Goal: Task Accomplishment & Management: Manage account settings

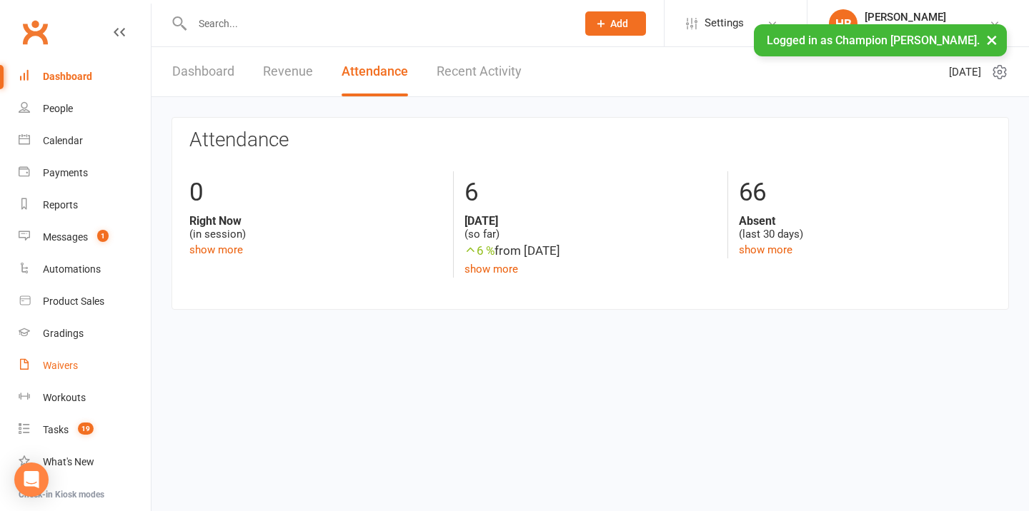
click at [79, 363] on link "Waivers" at bounding box center [85, 366] width 132 height 32
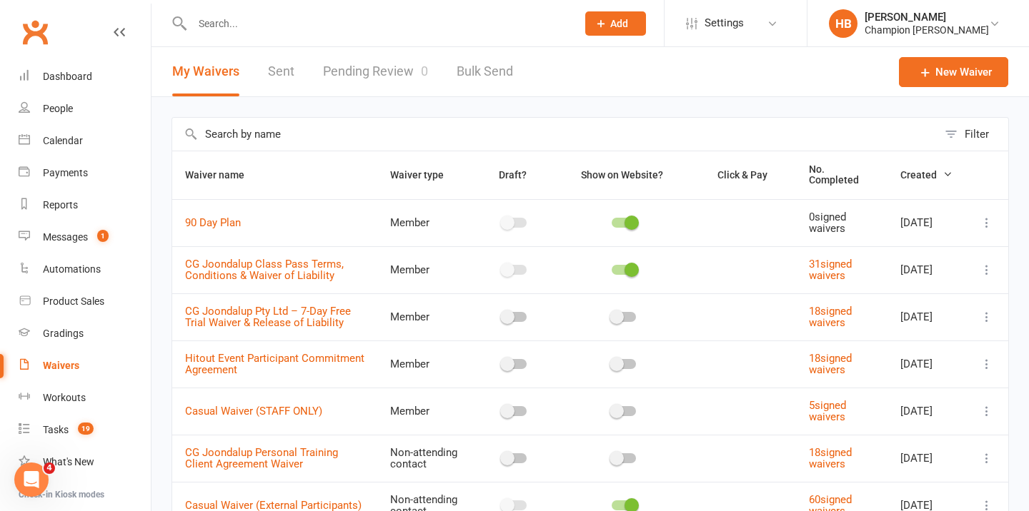
click at [233, 31] on input "text" at bounding box center [377, 24] width 379 height 20
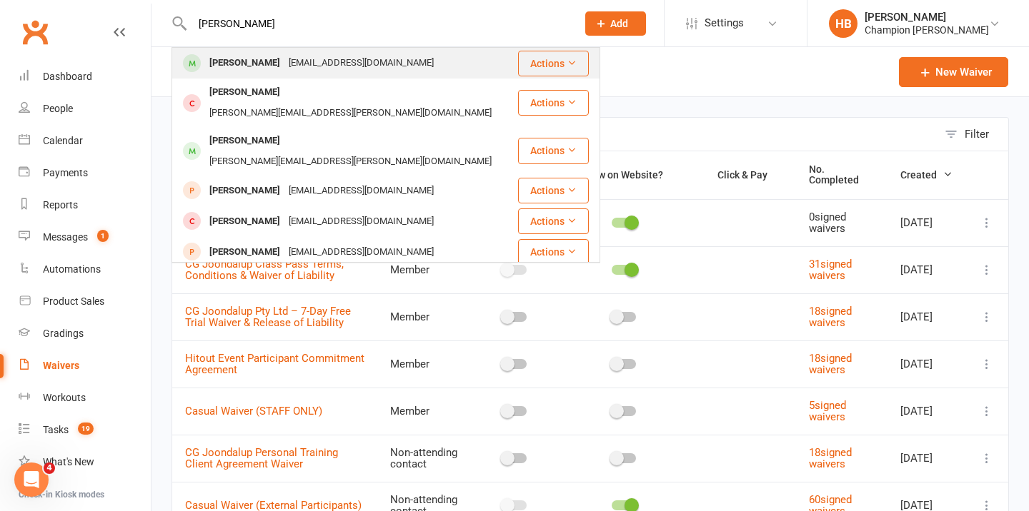
type input "[PERSON_NAME]"
click at [299, 66] on div "[EMAIL_ADDRESS][DOMAIN_NAME]" at bounding box center [361, 63] width 154 height 21
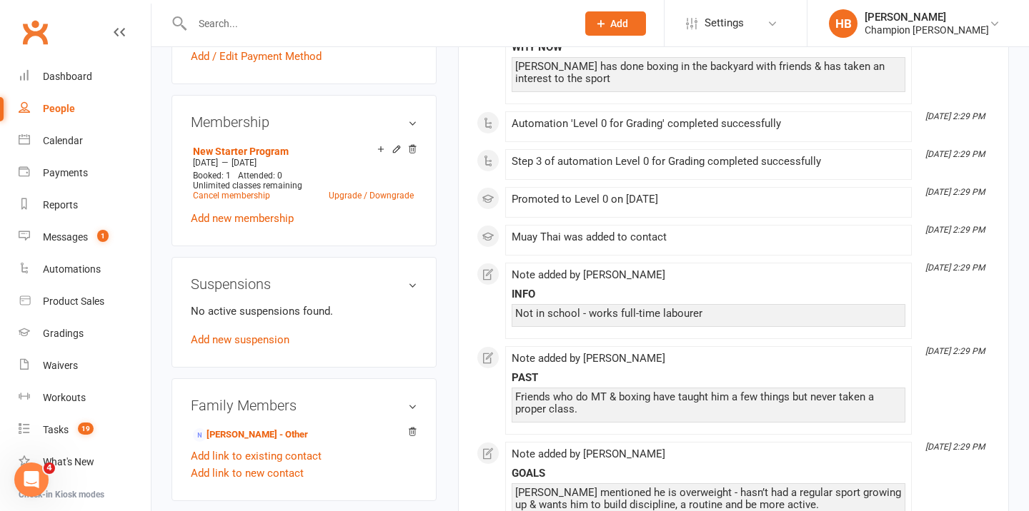
scroll to position [579, 0]
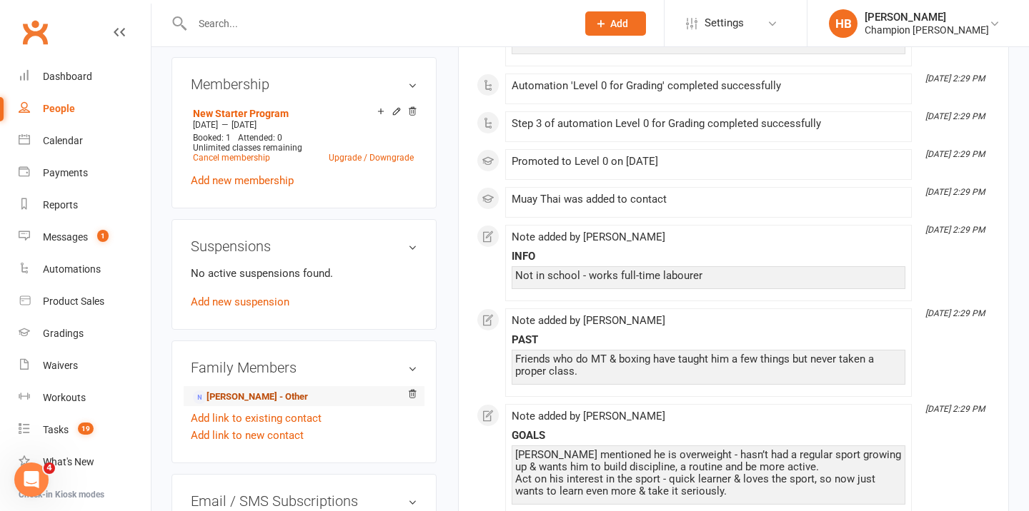
click at [231, 392] on link "[PERSON_NAME] - Other" at bounding box center [250, 397] width 115 height 15
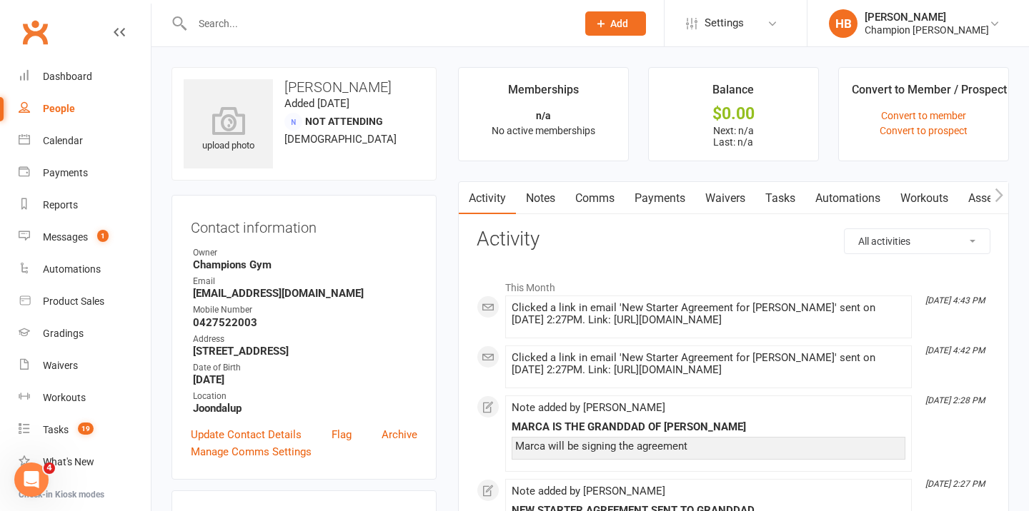
click at [732, 199] on link "Waivers" at bounding box center [725, 198] width 60 height 33
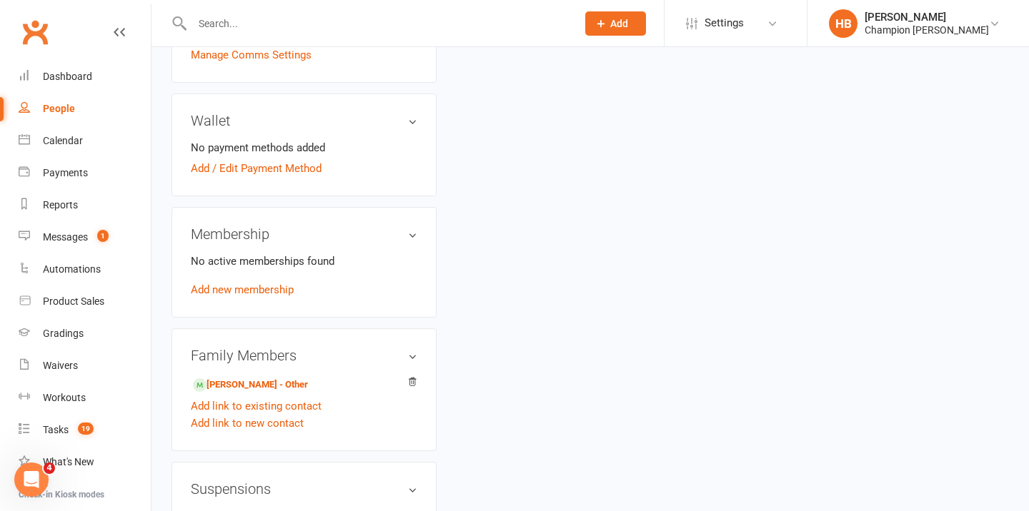
scroll to position [381, 0]
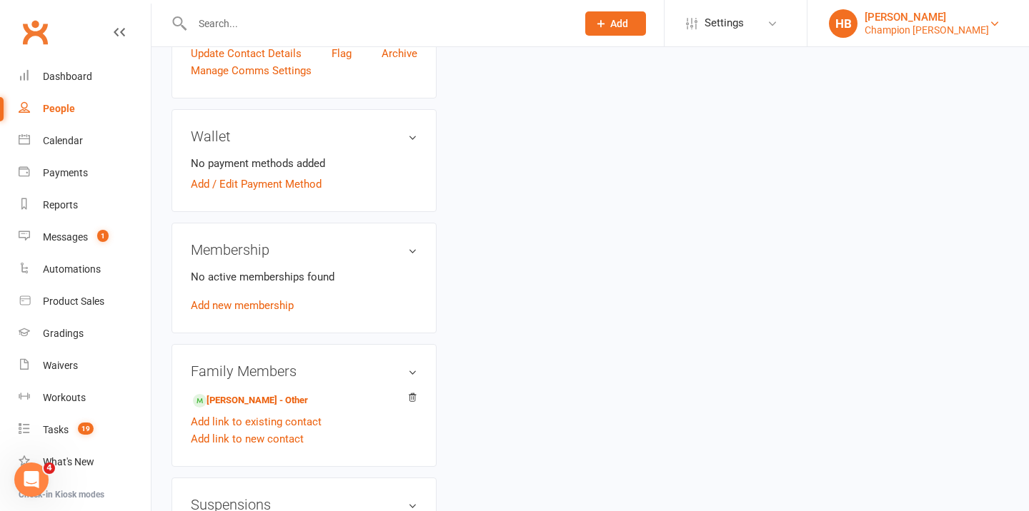
click at [972, 22] on div "[PERSON_NAME]" at bounding box center [926, 17] width 124 height 13
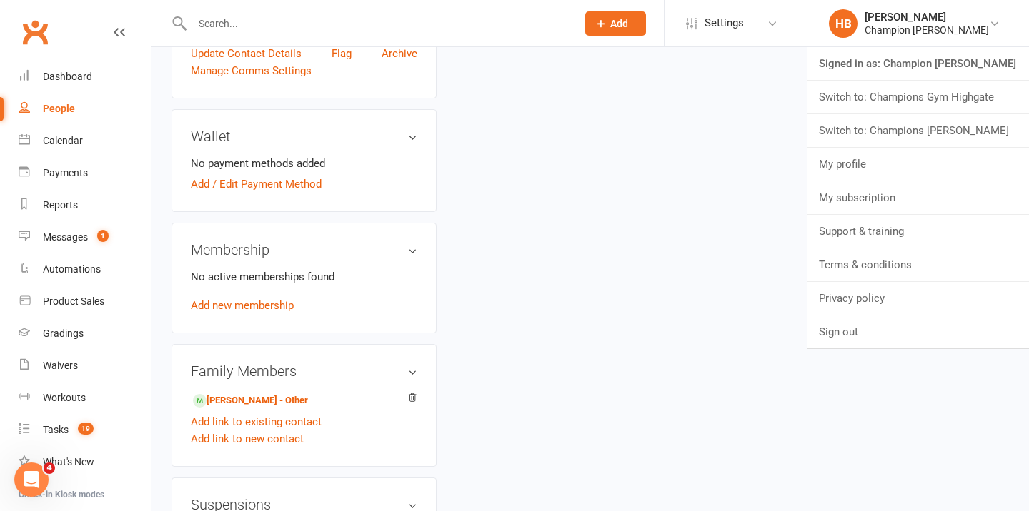
click at [704, 236] on div "upload photo [PERSON_NAME] Added [DATE] Not Attending [DEMOGRAPHIC_DATA] Contac…" at bounding box center [590, 243] width 859 height 1114
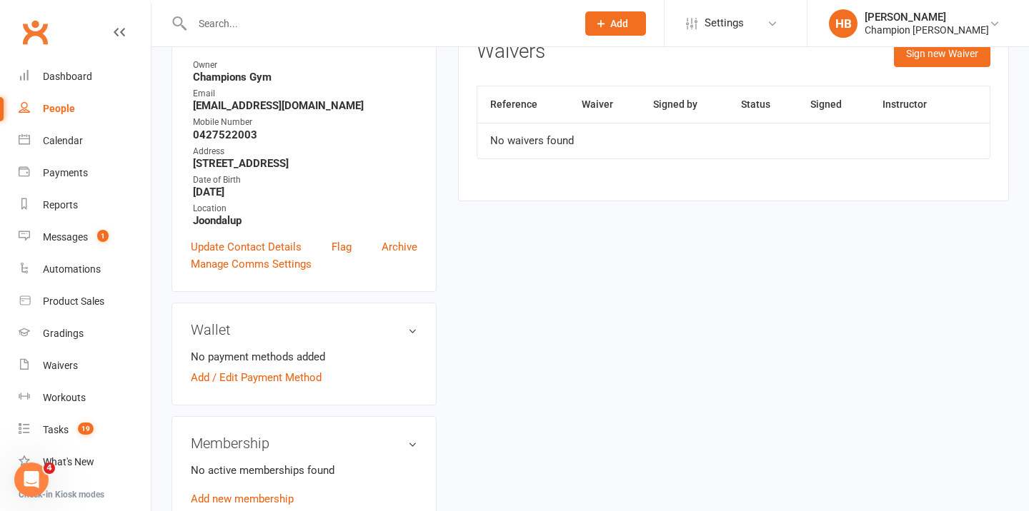
scroll to position [0, 0]
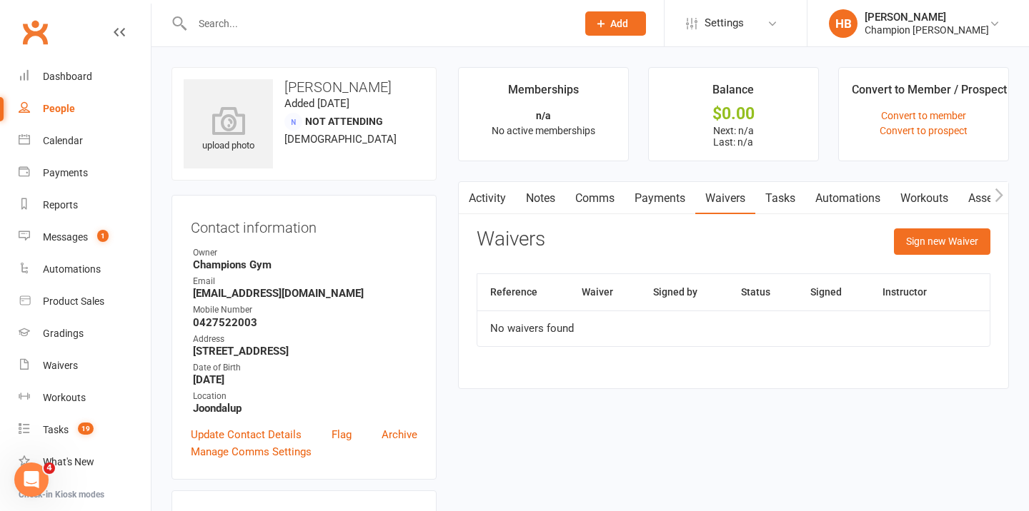
click at [536, 201] on link "Notes" at bounding box center [540, 198] width 49 height 33
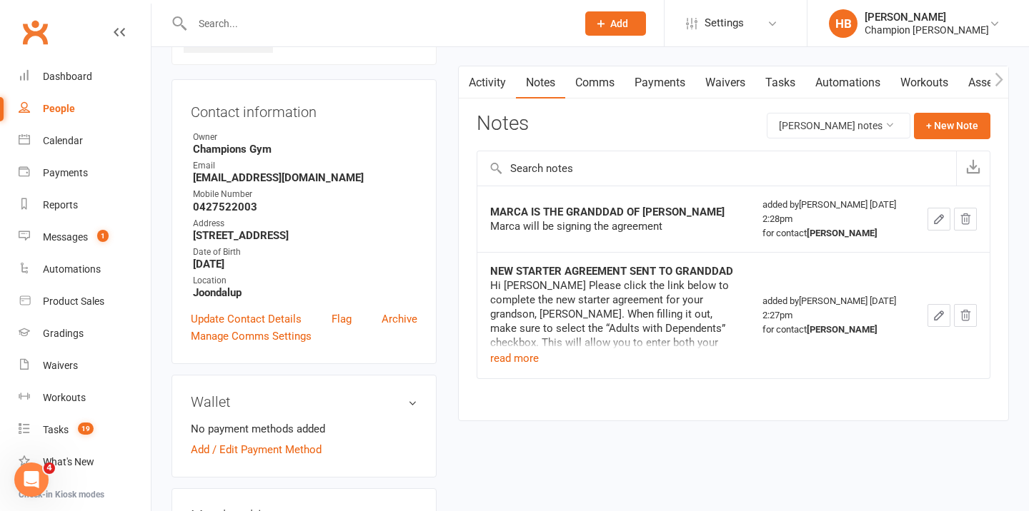
scroll to position [155, 0]
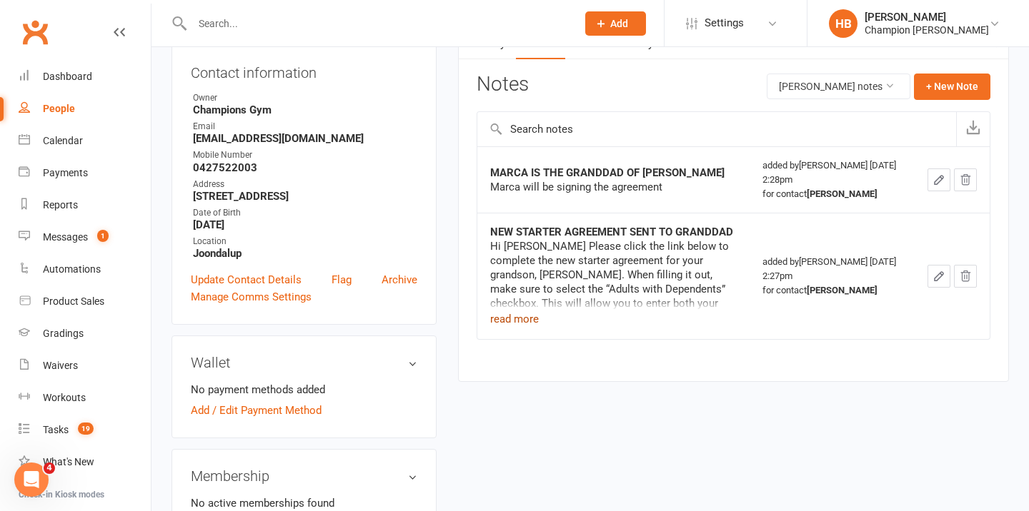
click at [513, 315] on button "read more" at bounding box center [514, 319] width 49 height 17
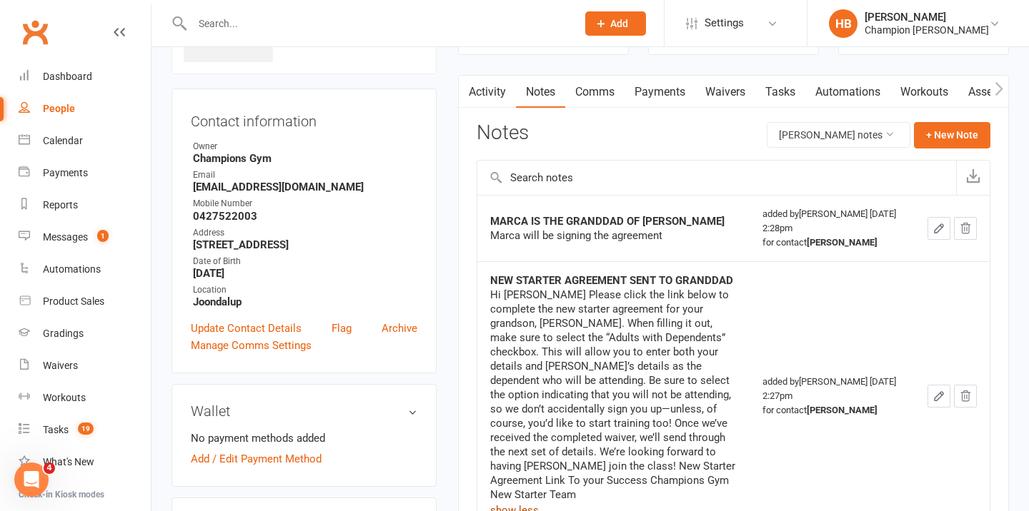
scroll to position [0, 0]
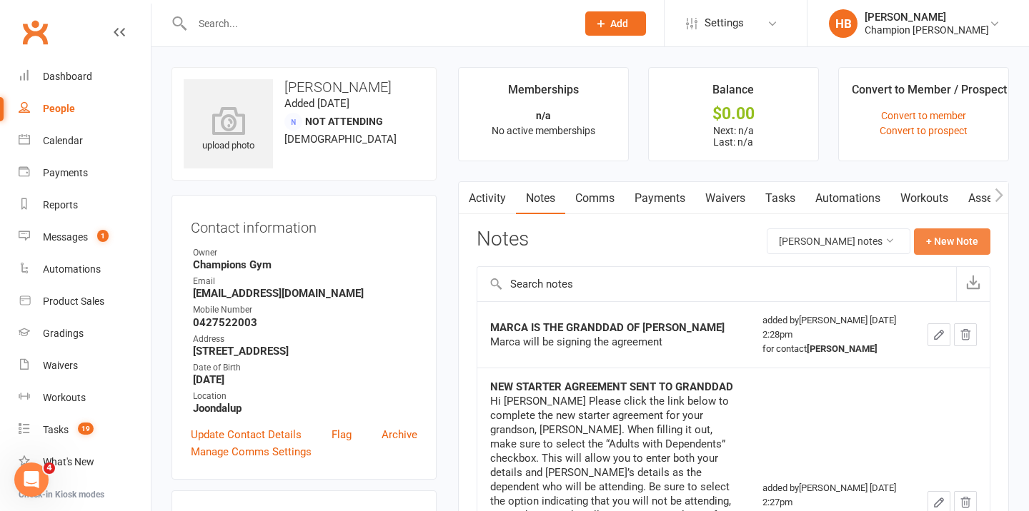
click at [934, 244] on button "+ New Note" at bounding box center [952, 242] width 76 height 26
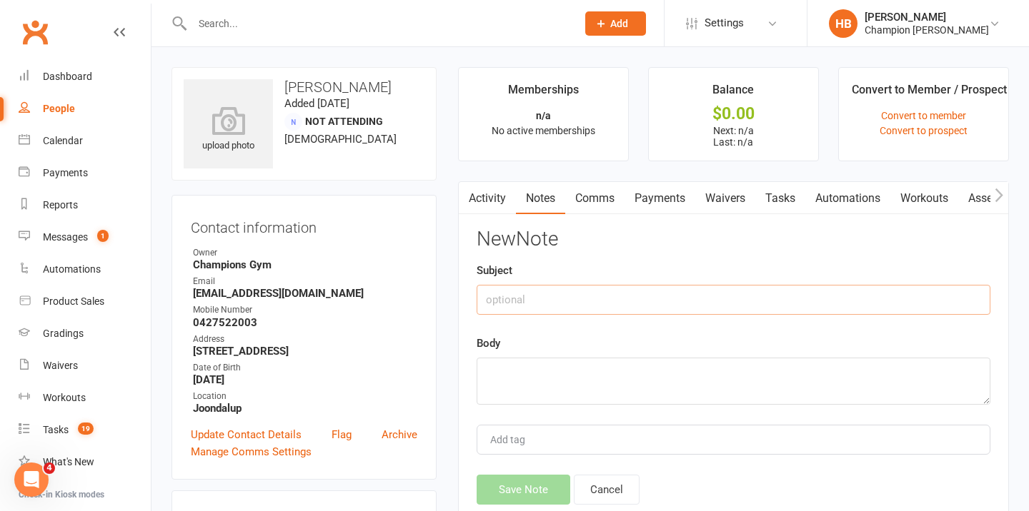
click at [609, 304] on input "text" at bounding box center [733, 300] width 514 height 30
type input "WAIVER FOLLOW UP"
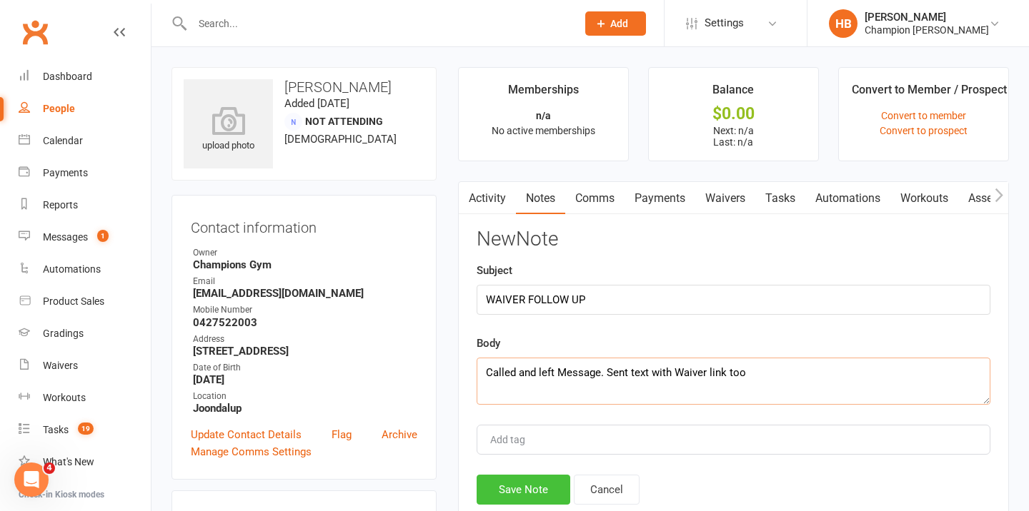
type textarea "Called and left Message. Sent text with Waiver link too"
click at [519, 489] on button "Save Note" at bounding box center [523, 490] width 94 height 30
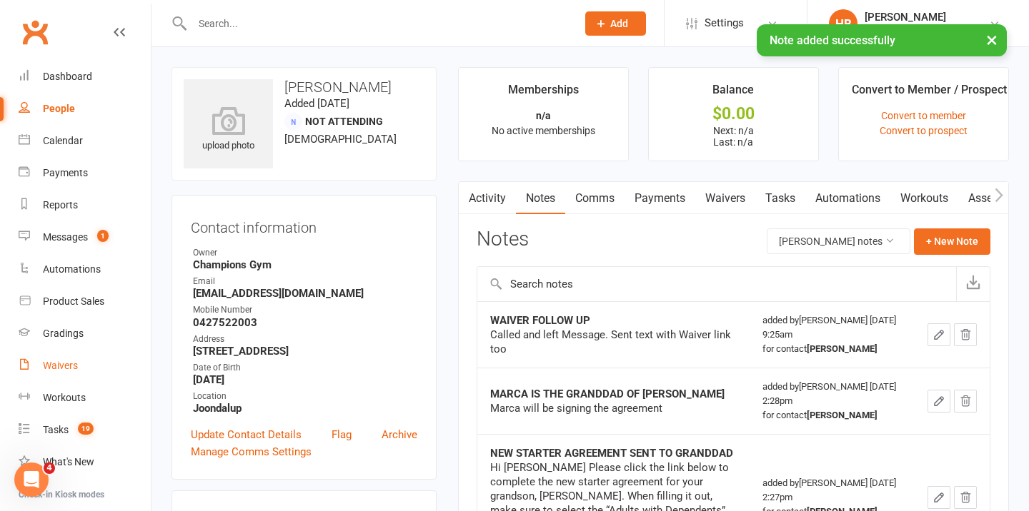
click at [81, 365] on link "Waivers" at bounding box center [85, 366] width 132 height 32
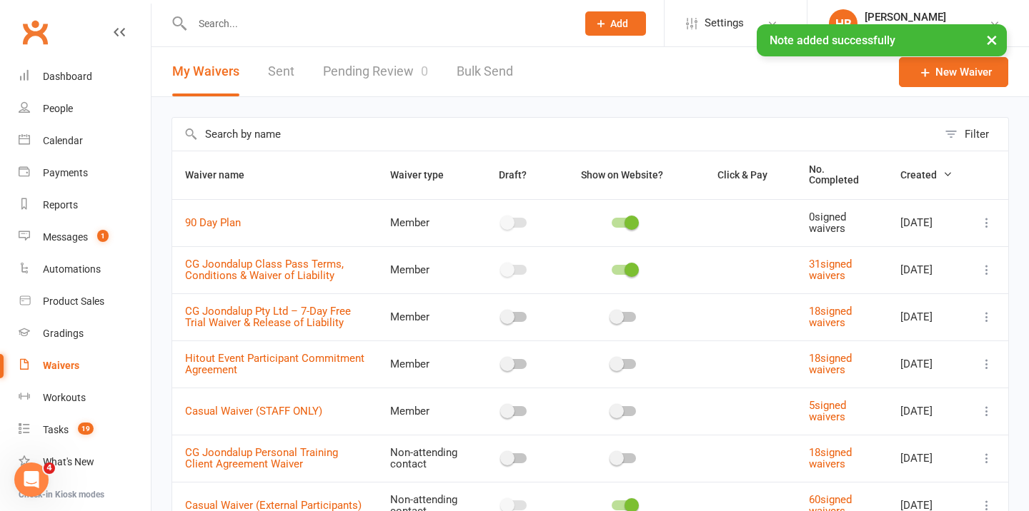
click at [318, 126] on input "text" at bounding box center [554, 134] width 765 height 33
type input "a"
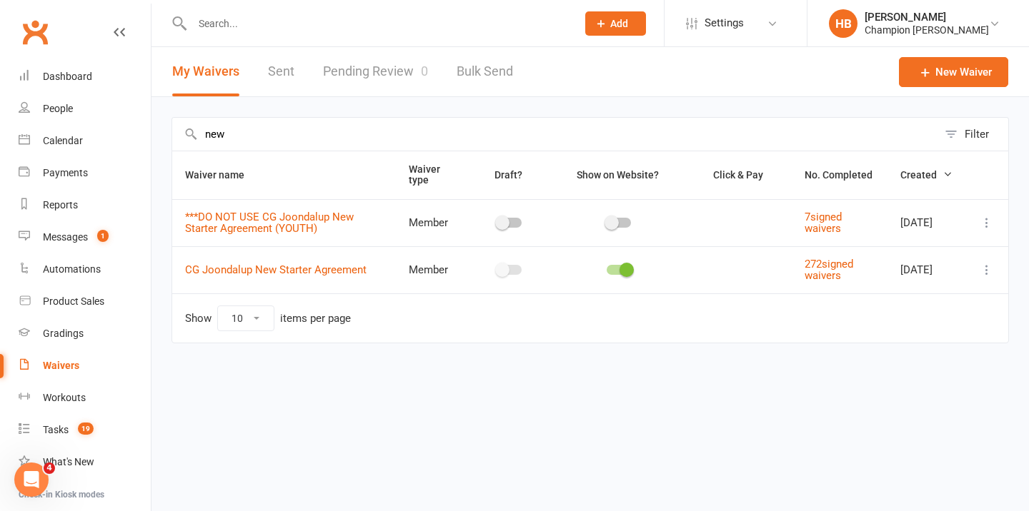
type input "new"
click at [986, 275] on icon at bounding box center [986, 270] width 14 height 14
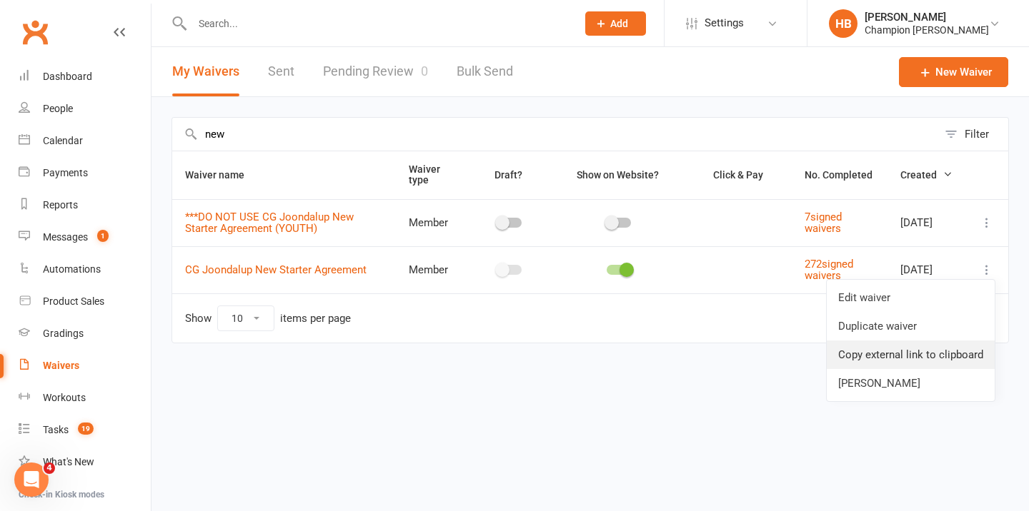
click at [914, 358] on link "Copy external link to clipboard" at bounding box center [911, 355] width 168 height 29
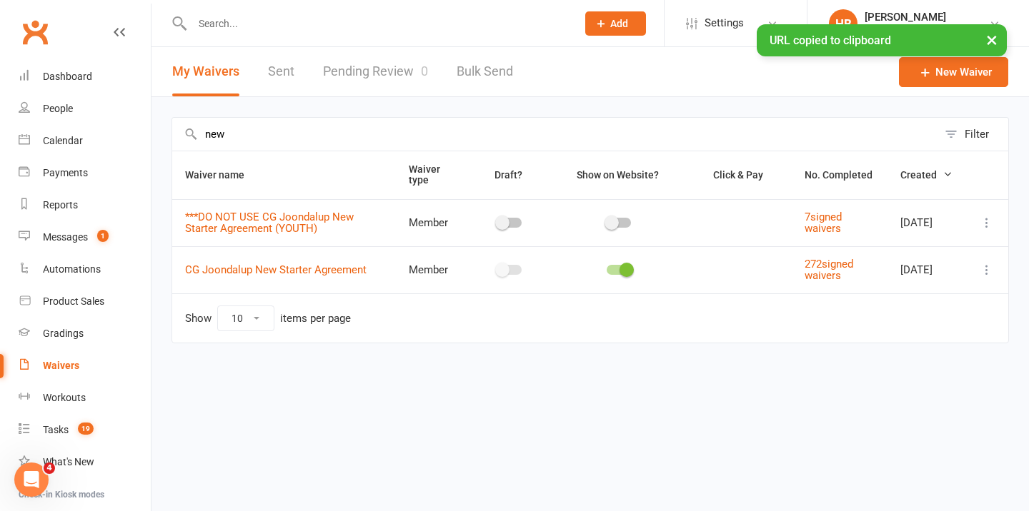
click at [200, 21] on input "text" at bounding box center [377, 24] width 379 height 20
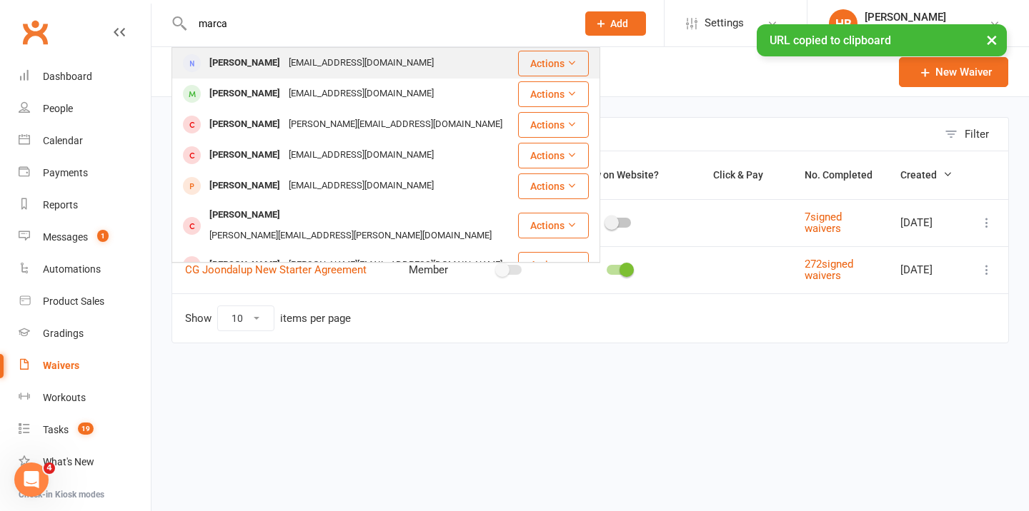
type input "marca"
click at [216, 69] on div "[PERSON_NAME]" at bounding box center [244, 63] width 79 height 21
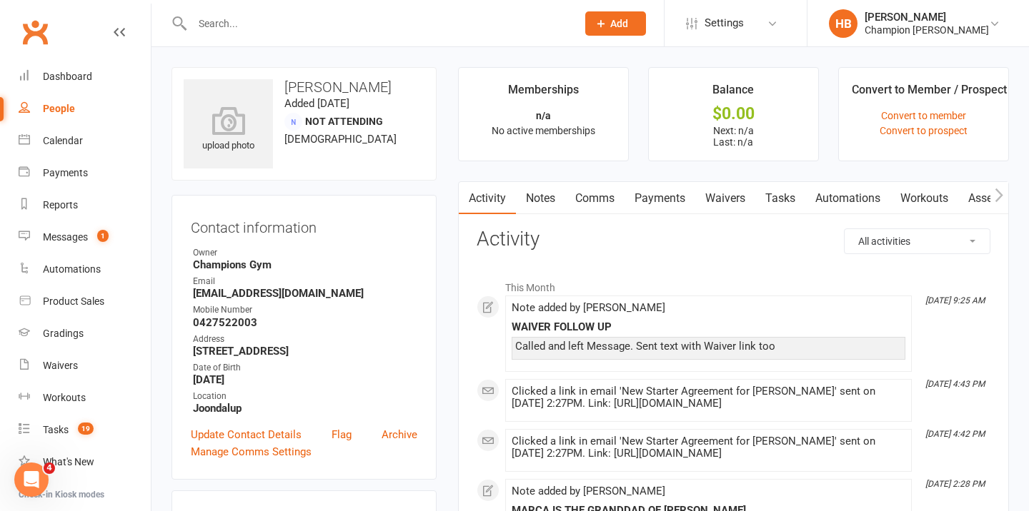
click at [586, 196] on link "Comms" at bounding box center [594, 198] width 59 height 33
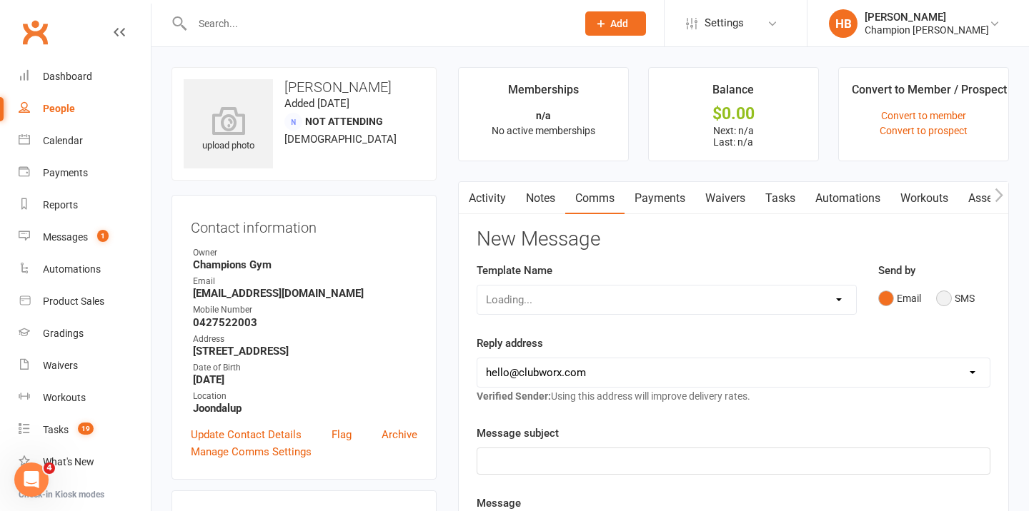
click at [952, 306] on button "SMS" at bounding box center [955, 298] width 39 height 27
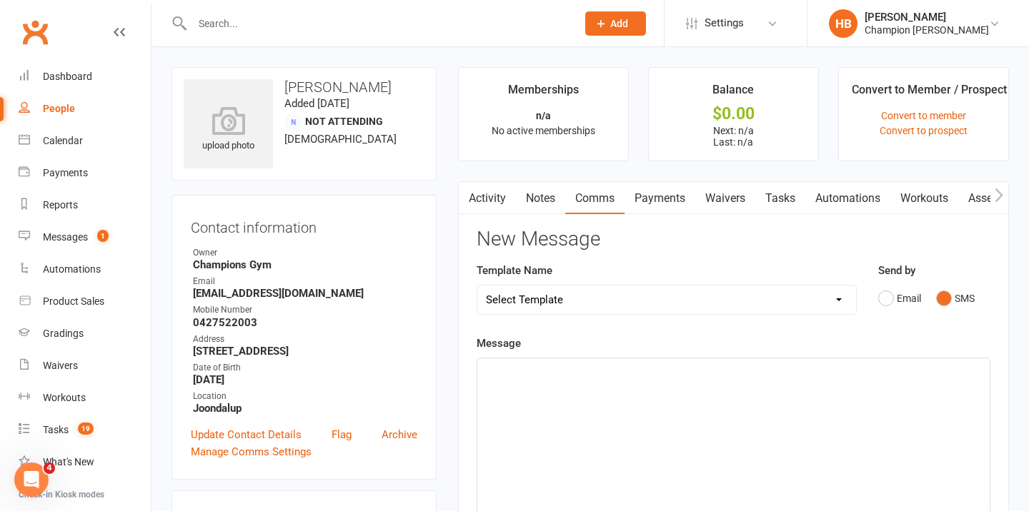
click at [712, 371] on p "﻿" at bounding box center [733, 371] width 495 height 17
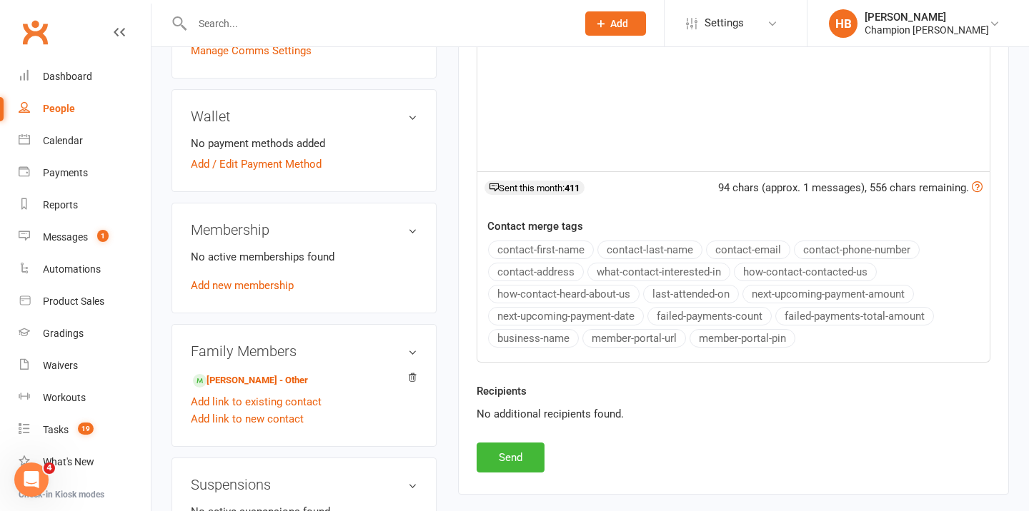
scroll to position [437, 0]
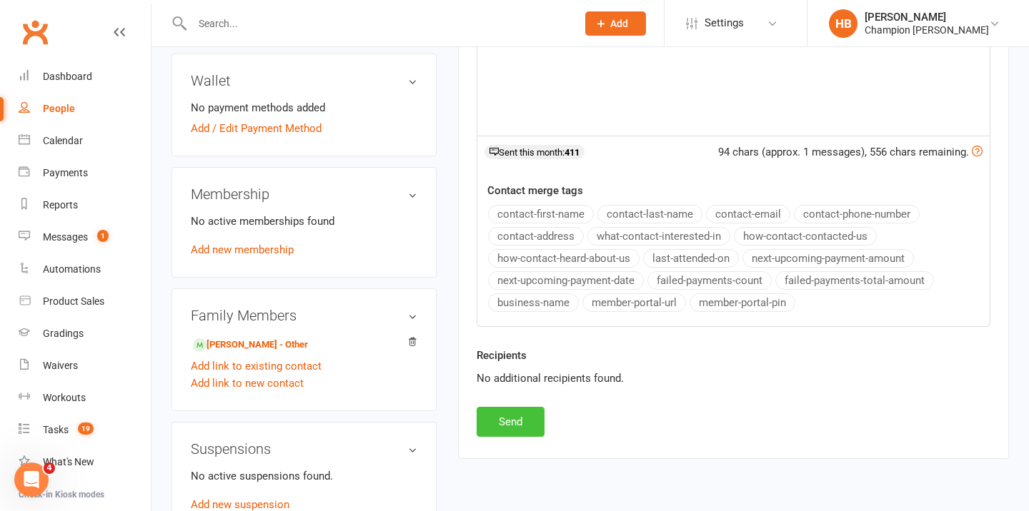
click at [534, 428] on button "Send" at bounding box center [510, 422] width 68 height 30
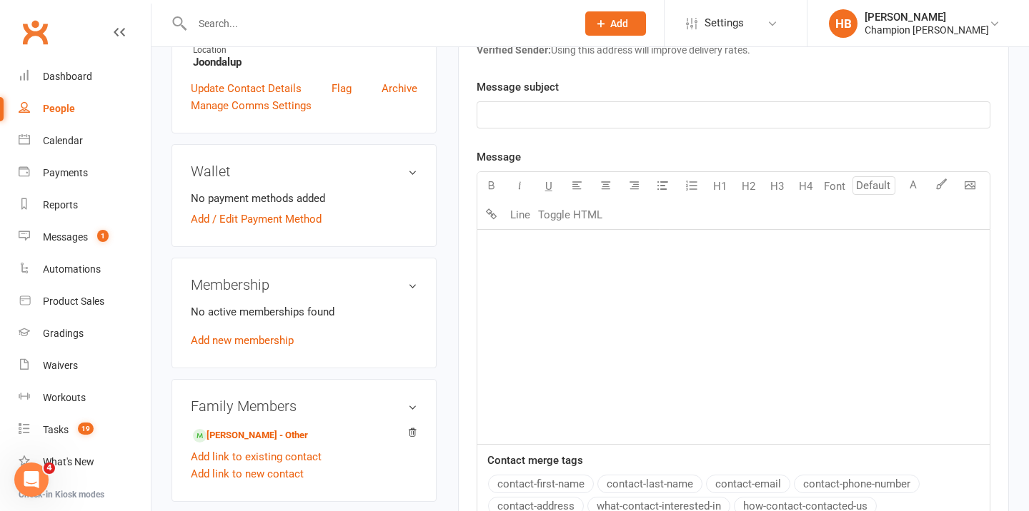
scroll to position [460, 0]
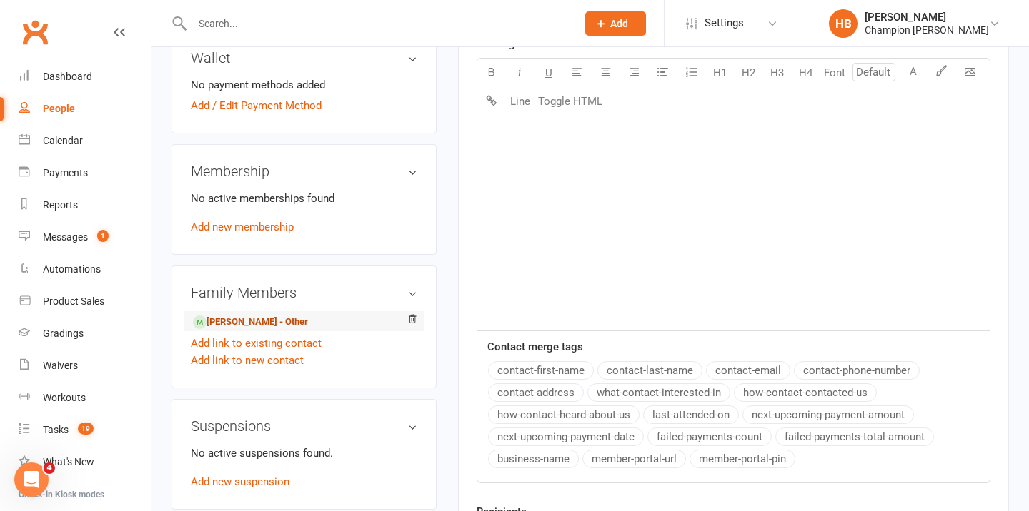
click at [296, 321] on link "[PERSON_NAME] - Other" at bounding box center [250, 322] width 115 height 15
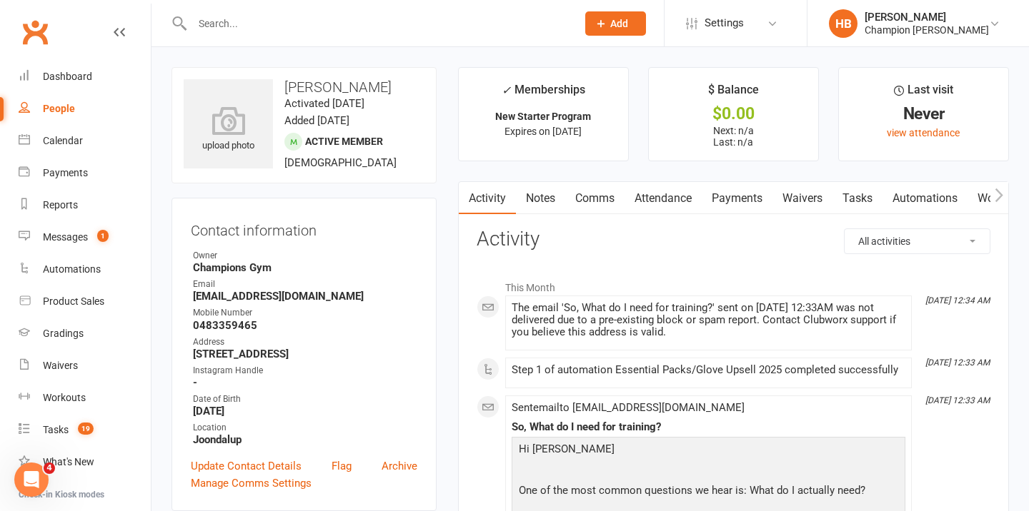
click at [687, 205] on link "Attendance" at bounding box center [662, 198] width 77 height 33
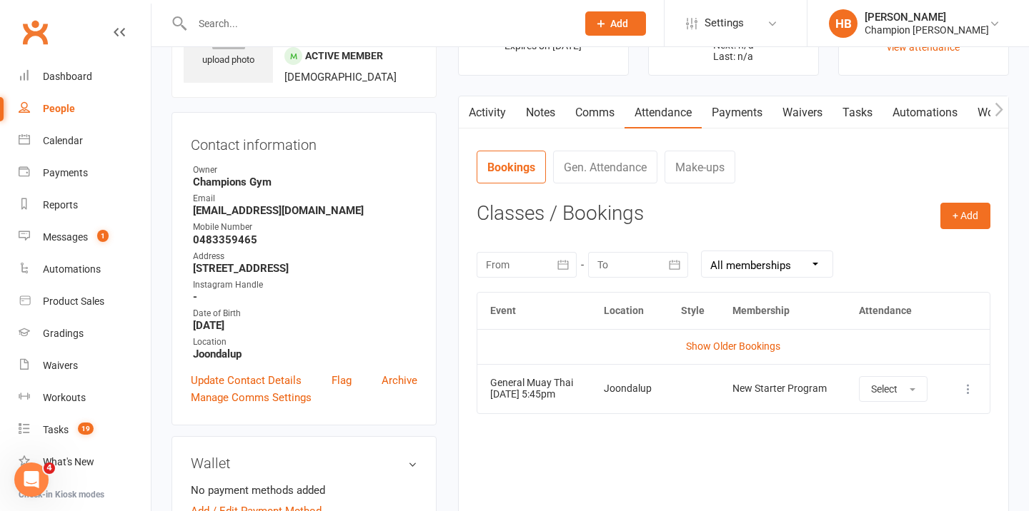
scroll to position [126, 0]
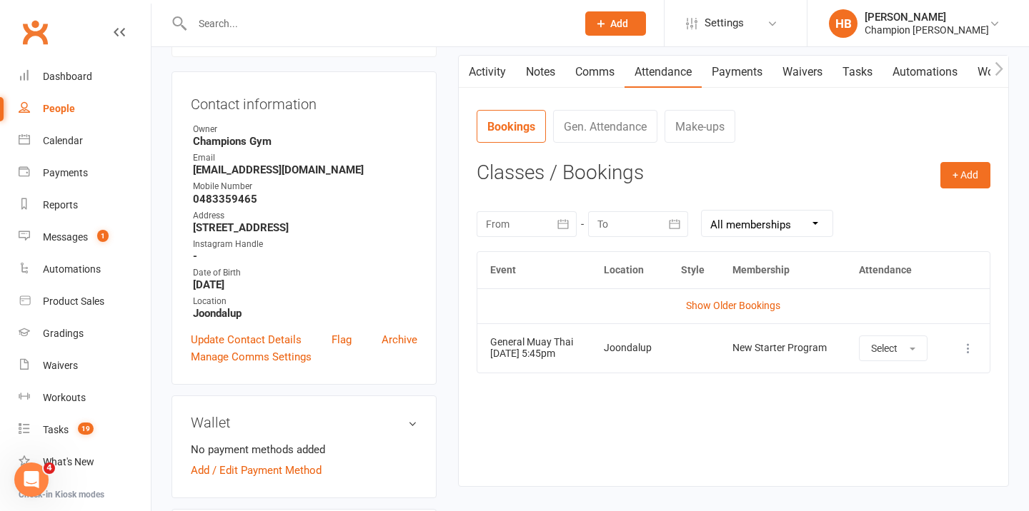
click at [968, 353] on icon at bounding box center [968, 348] width 14 height 14
click at [908, 436] on link "Remove booking" at bounding box center [904, 433] width 141 height 29
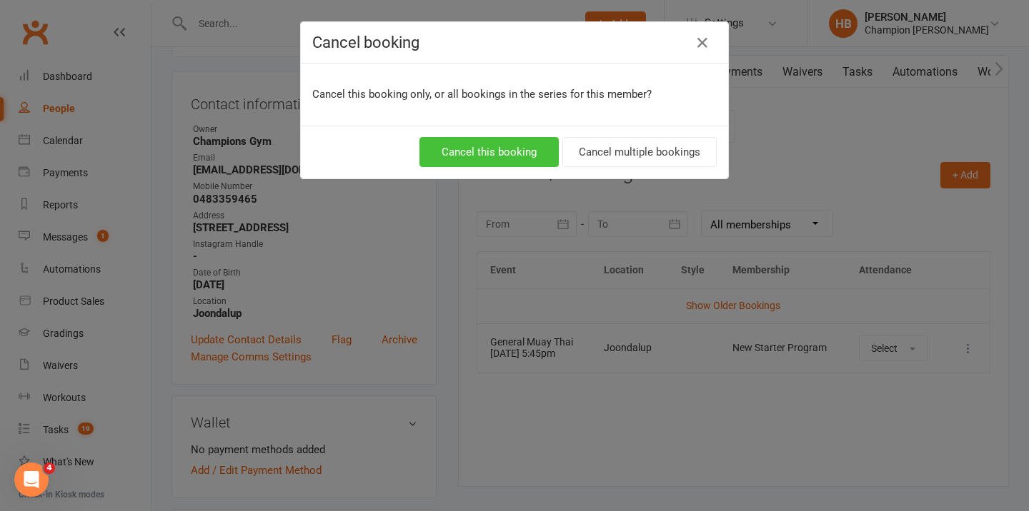
click at [511, 152] on button "Cancel this booking" at bounding box center [488, 152] width 139 height 30
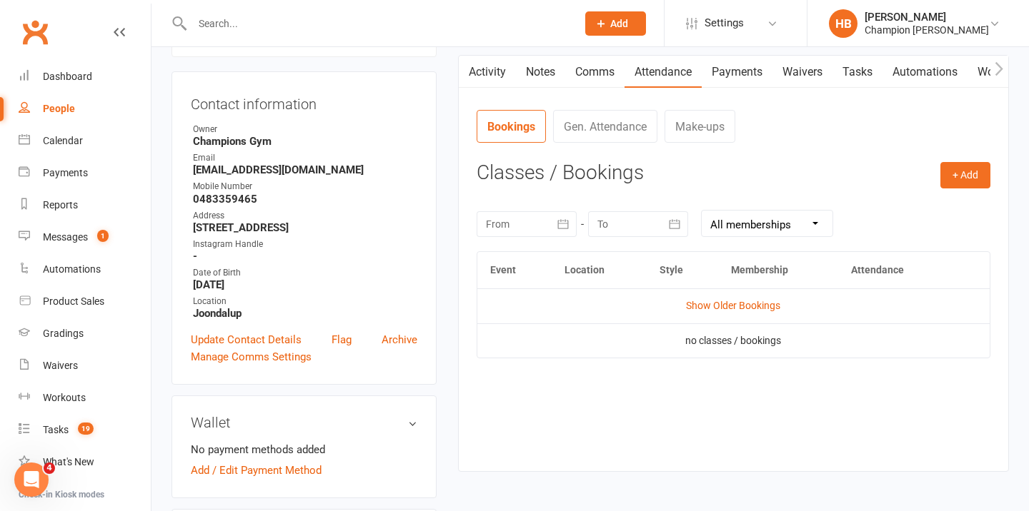
scroll to position [0, 0]
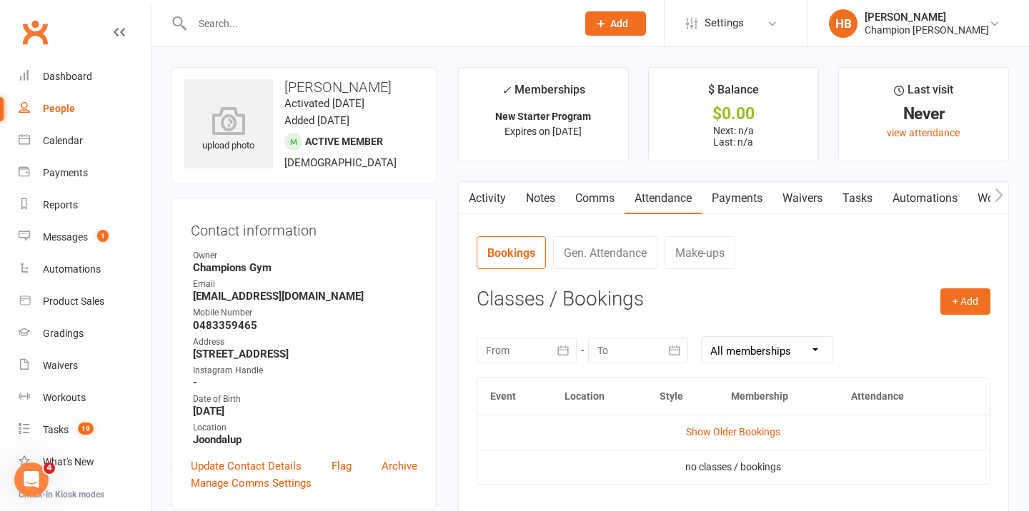
click at [551, 200] on link "Notes" at bounding box center [540, 198] width 49 height 33
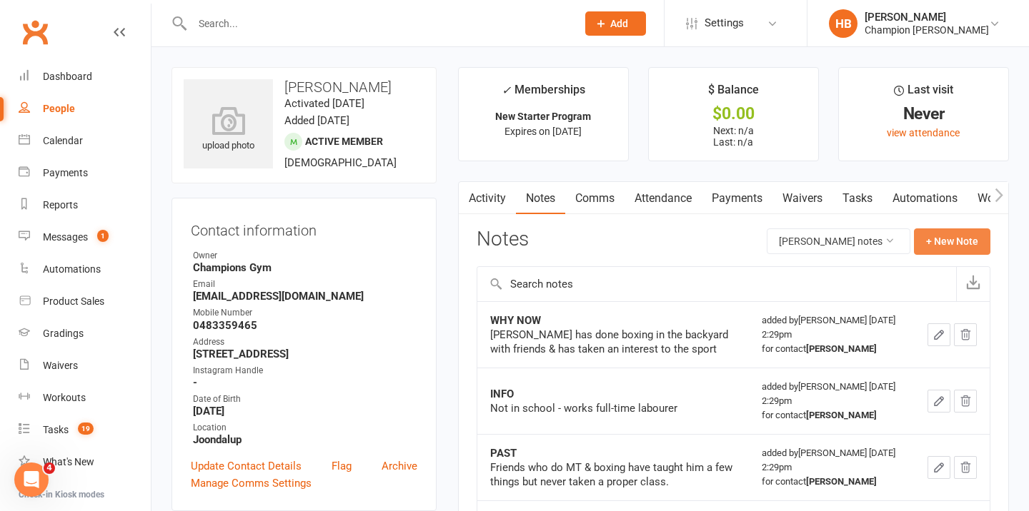
click at [941, 242] on button "+ New Note" at bounding box center [952, 242] width 76 height 26
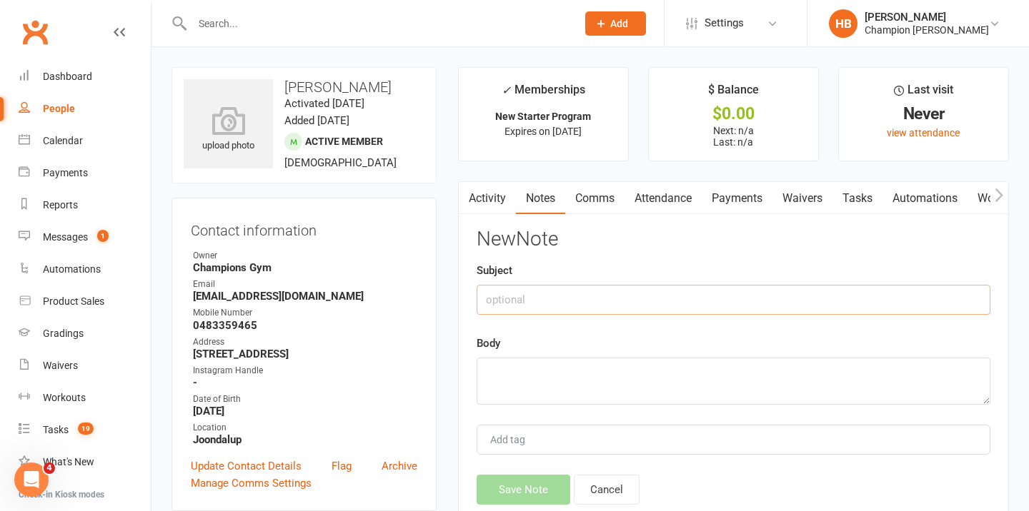
click at [613, 299] on input "text" at bounding box center [733, 300] width 514 height 30
type input "UNWELL - STARTING AT A LATER DATE"
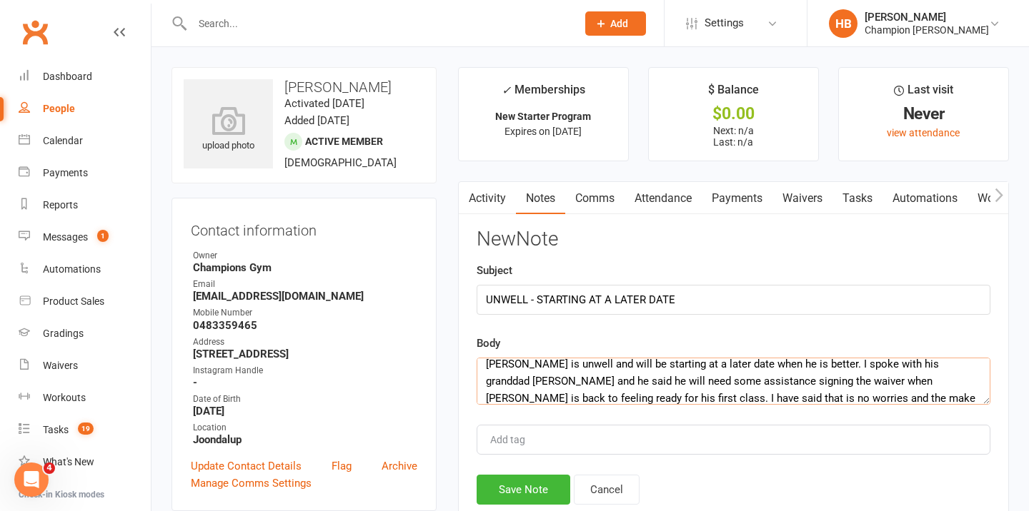
scroll to position [26, 0]
type textarea "[PERSON_NAME] is unwell and will be starting at a later date when he is better.…"
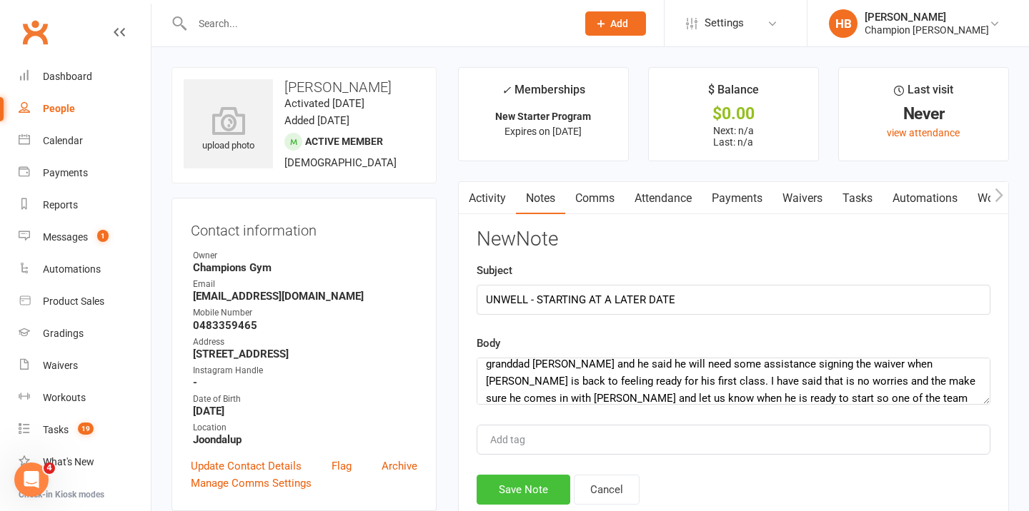
click at [519, 486] on button "Save Note" at bounding box center [523, 490] width 94 height 30
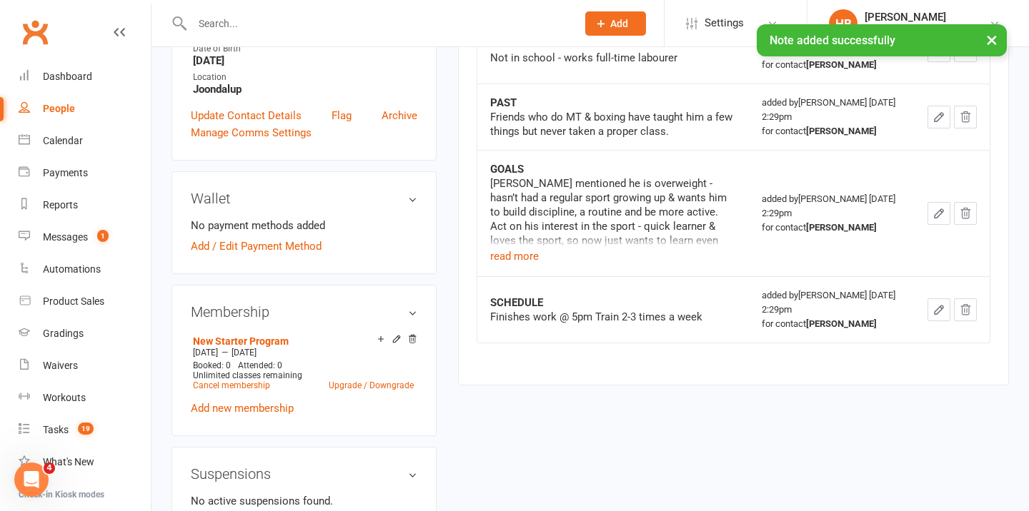
scroll to position [536, 0]
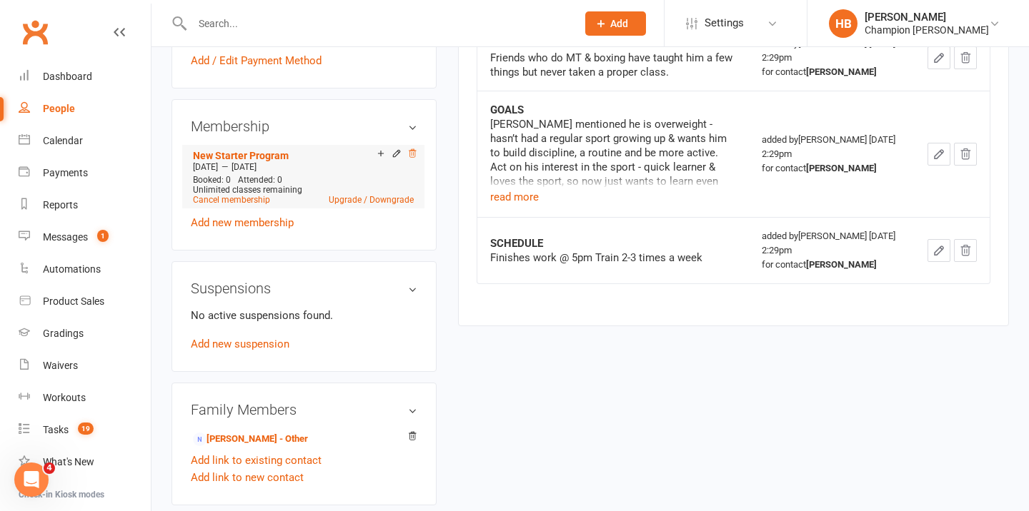
click at [414, 152] on icon at bounding box center [412, 154] width 10 height 10
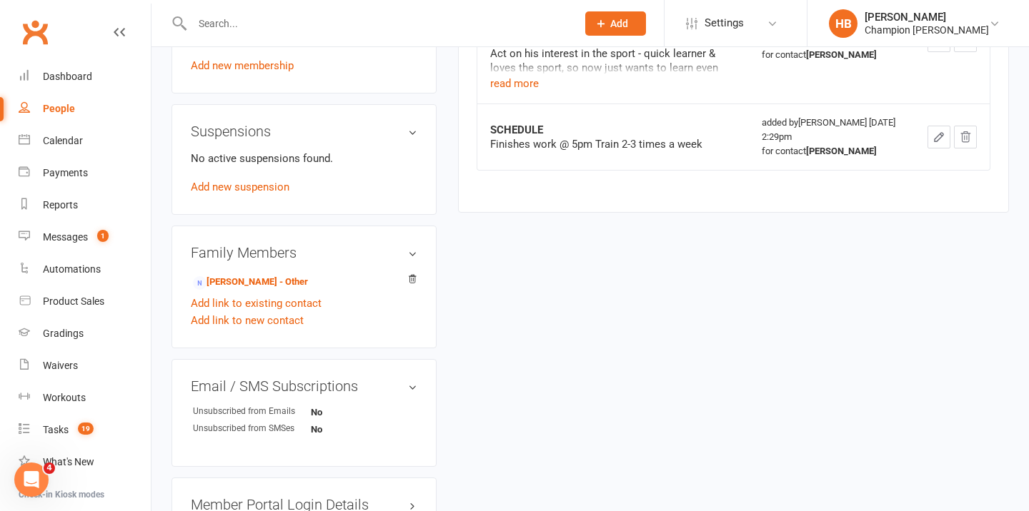
scroll to position [660, 0]
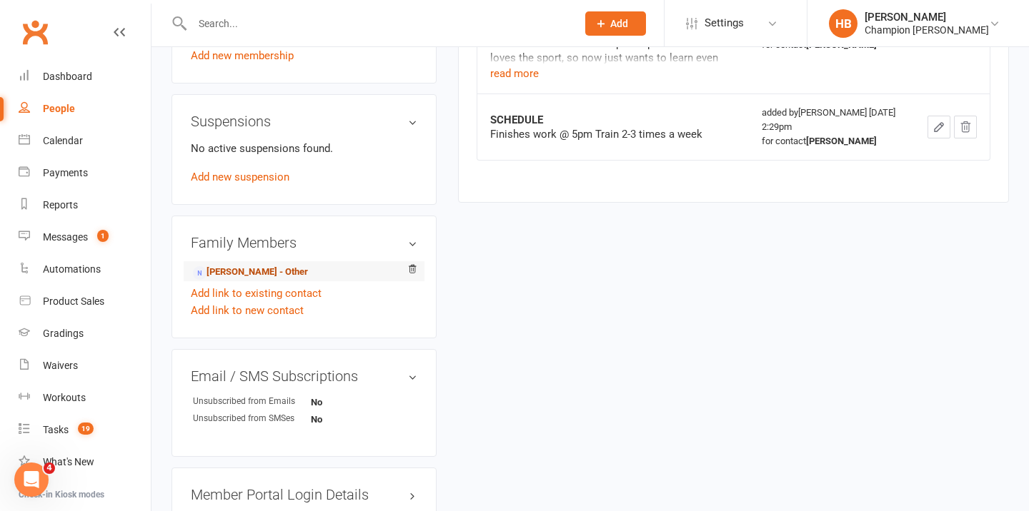
click at [261, 269] on link "[PERSON_NAME] - Other" at bounding box center [250, 272] width 115 height 15
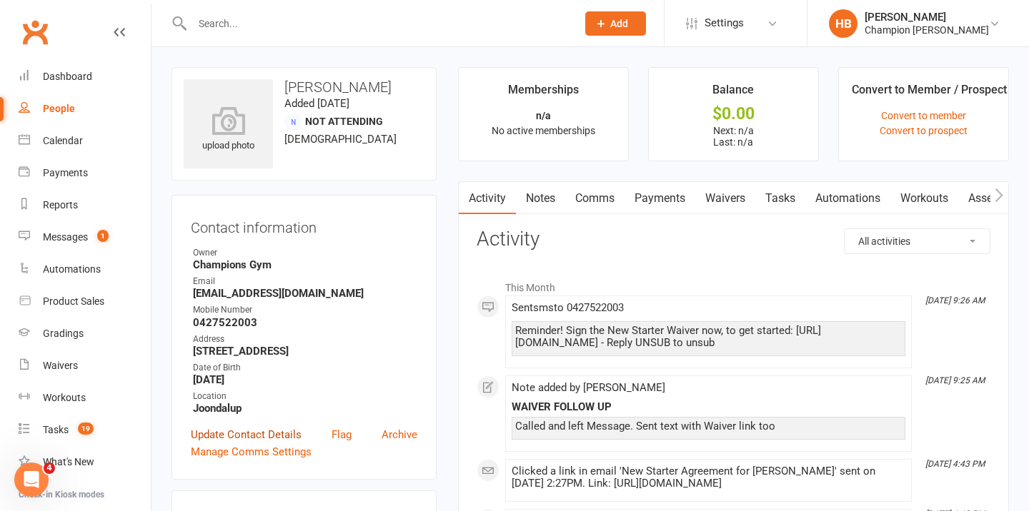
click at [251, 433] on link "Update Contact Details" at bounding box center [246, 434] width 111 height 17
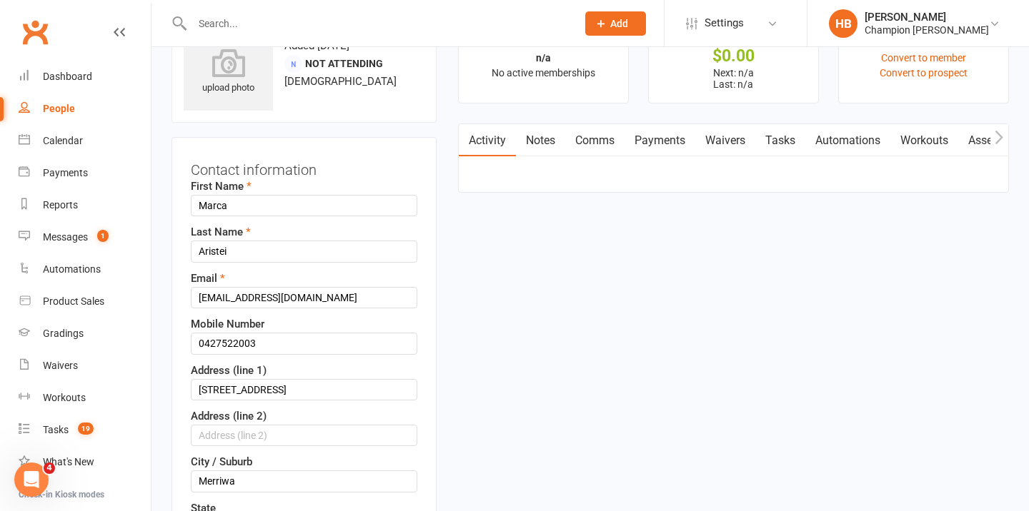
scroll to position [67, 0]
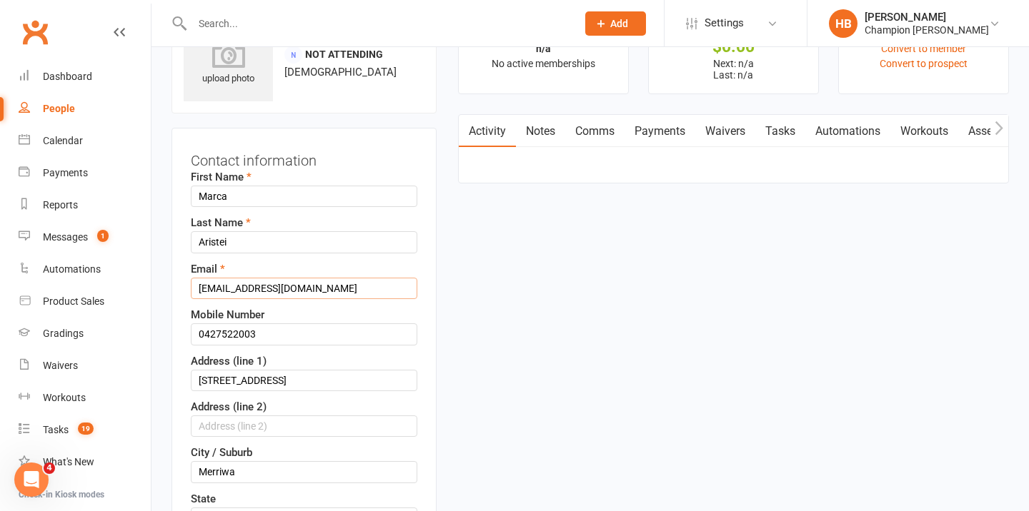
click at [227, 289] on input "[EMAIL_ADDRESS][DOMAIN_NAME]" at bounding box center [304, 288] width 226 height 21
click at [242, 198] on input "Marca" at bounding box center [304, 196] width 226 height 21
type input "[PERSON_NAME]"
click at [226, 285] on input "[EMAIL_ADDRESS][DOMAIN_NAME]" at bounding box center [304, 288] width 226 height 21
type input "[EMAIL_ADDRESS][DOMAIN_NAME]"
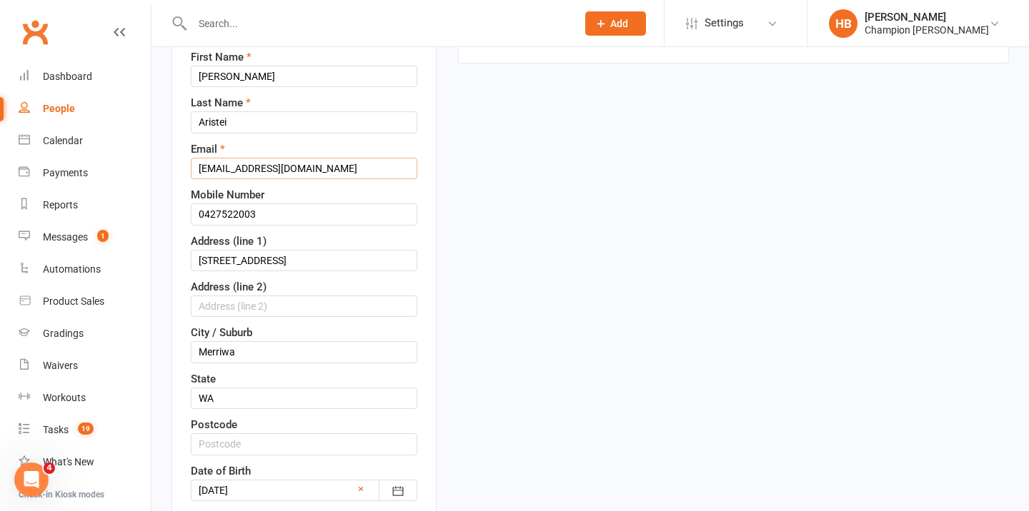
scroll to position [324, 0]
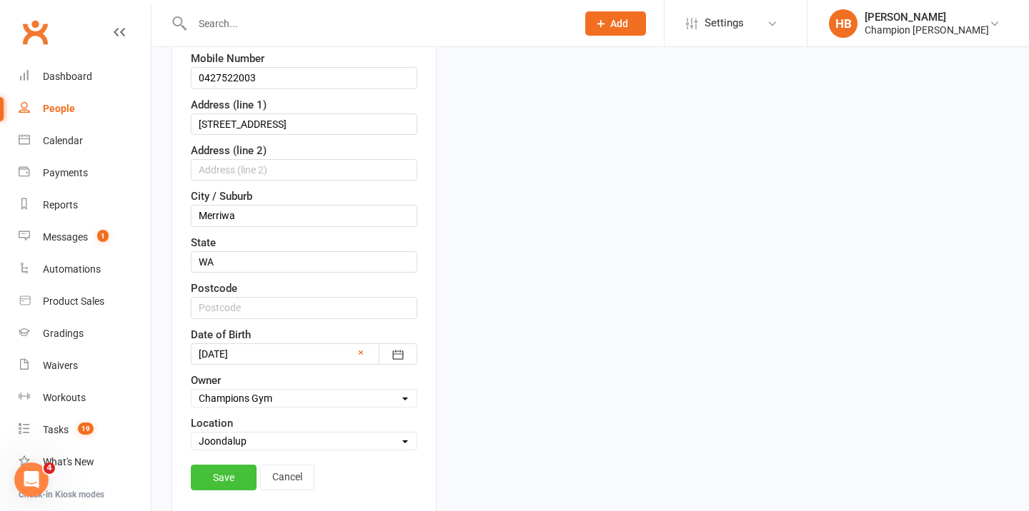
click at [223, 480] on link "Save" at bounding box center [224, 478] width 66 height 26
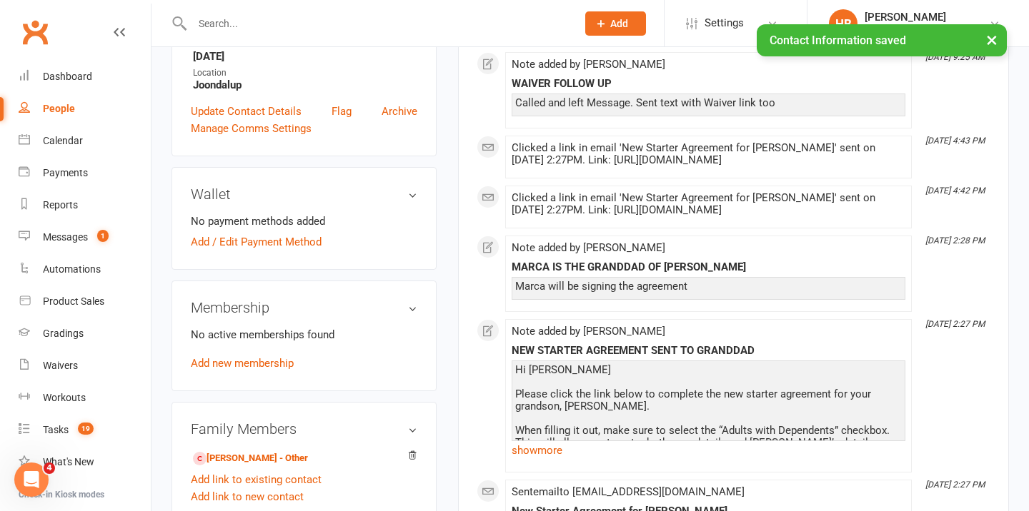
scroll to position [0, 0]
